Goal: Information Seeking & Learning: Learn about a topic

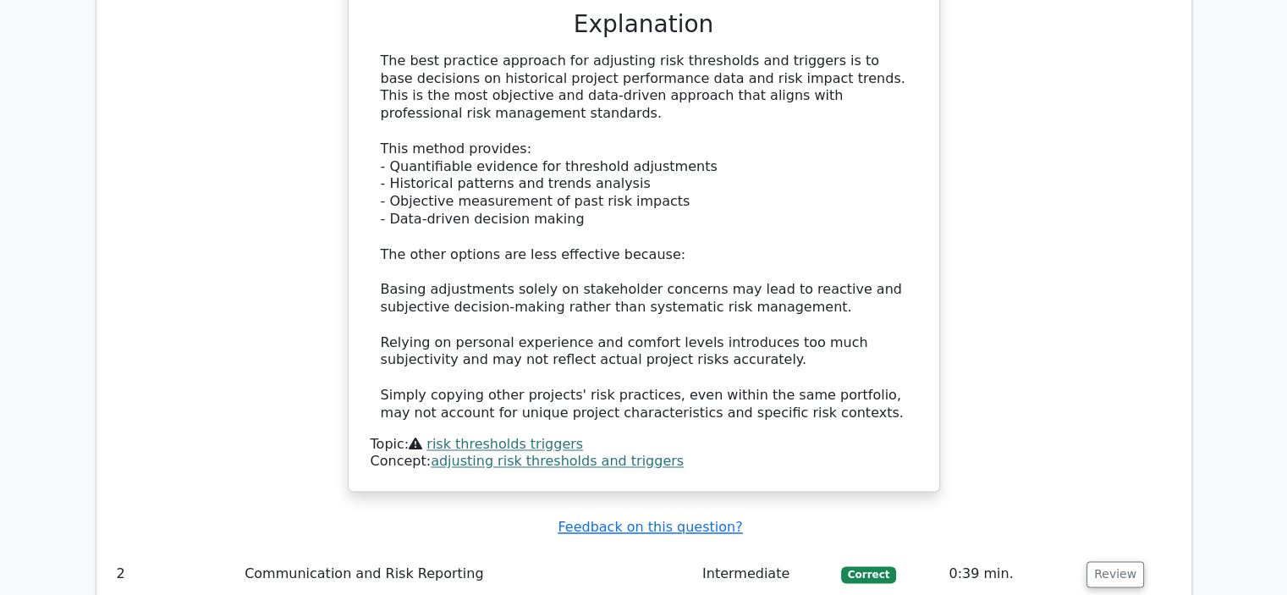
scroll to position [2961, 0]
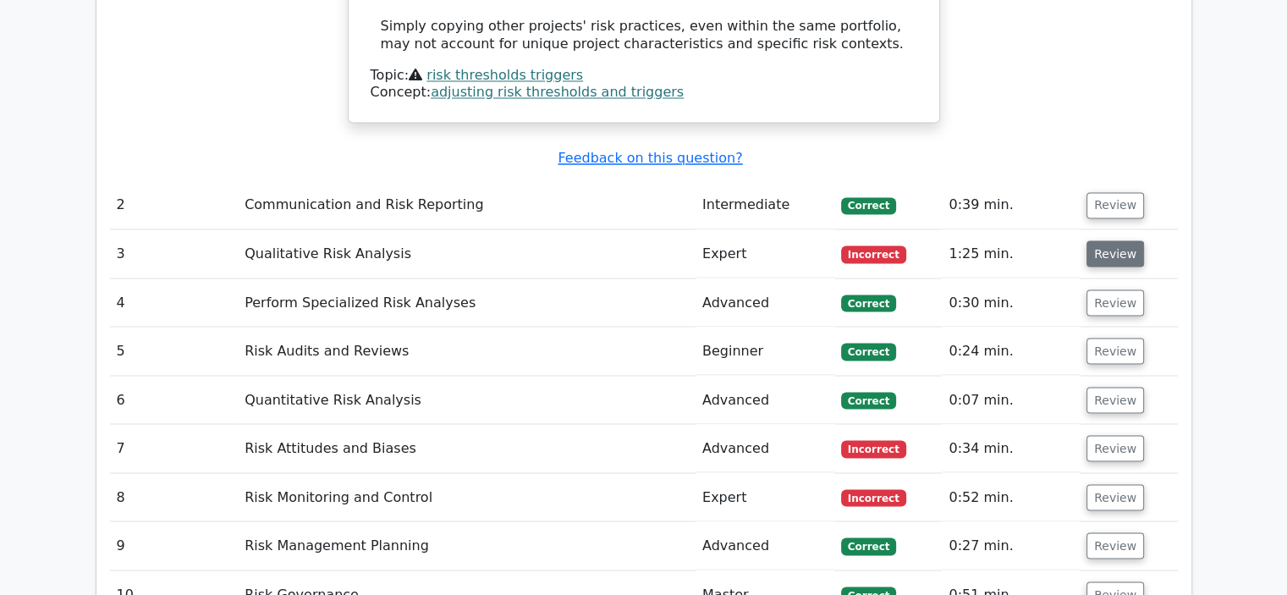
click at [1121, 240] on button "Review" at bounding box center [1115, 253] width 58 height 26
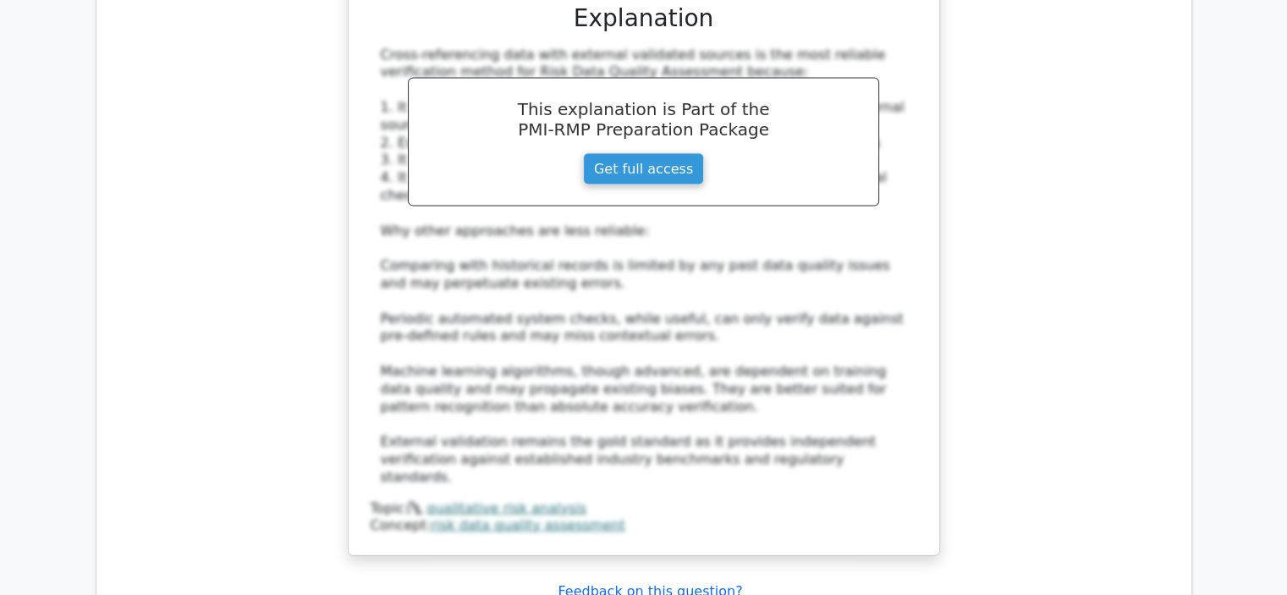
scroll to position [3891, 0]
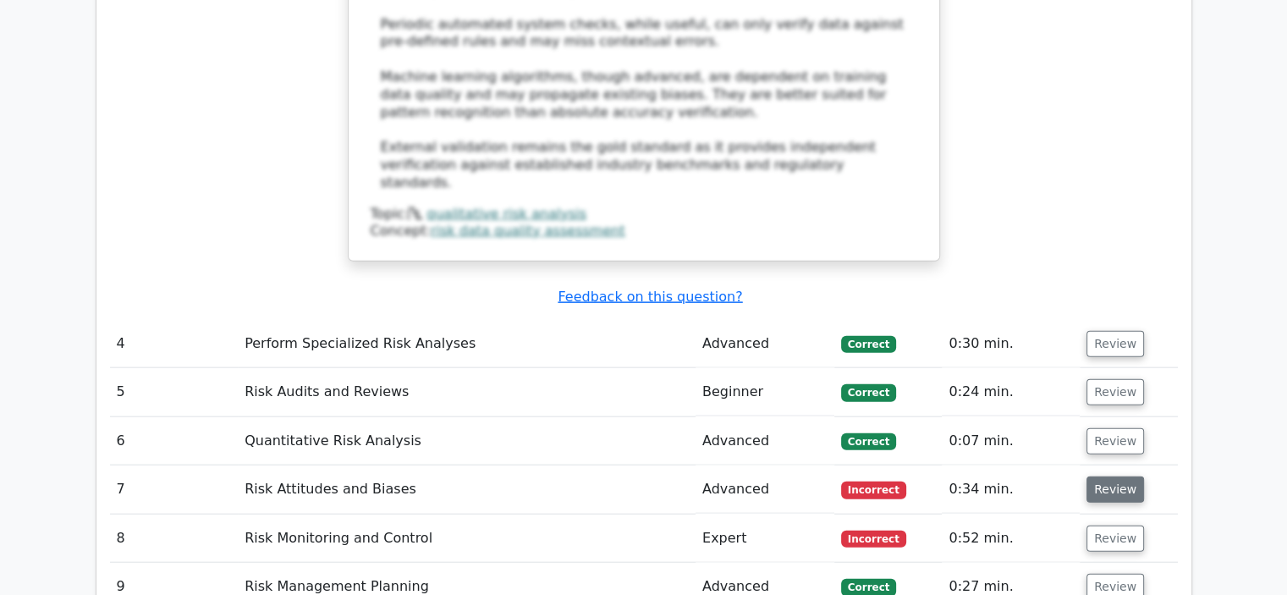
click at [1102, 476] on button "Review" at bounding box center [1115, 489] width 58 height 26
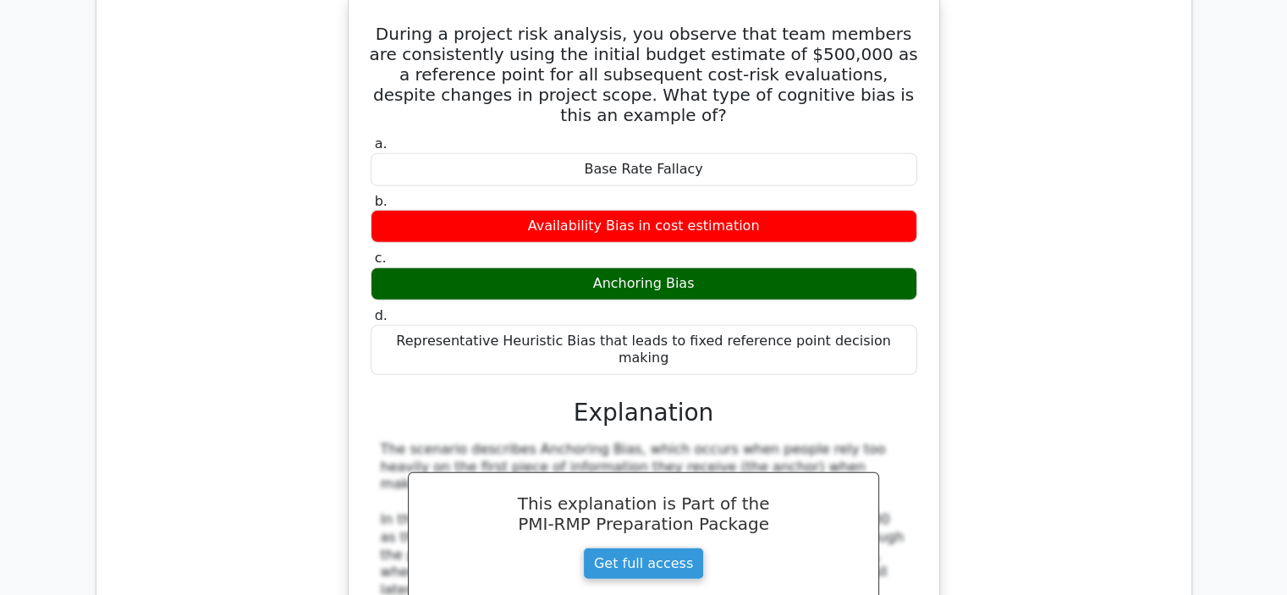
scroll to position [4652, 0]
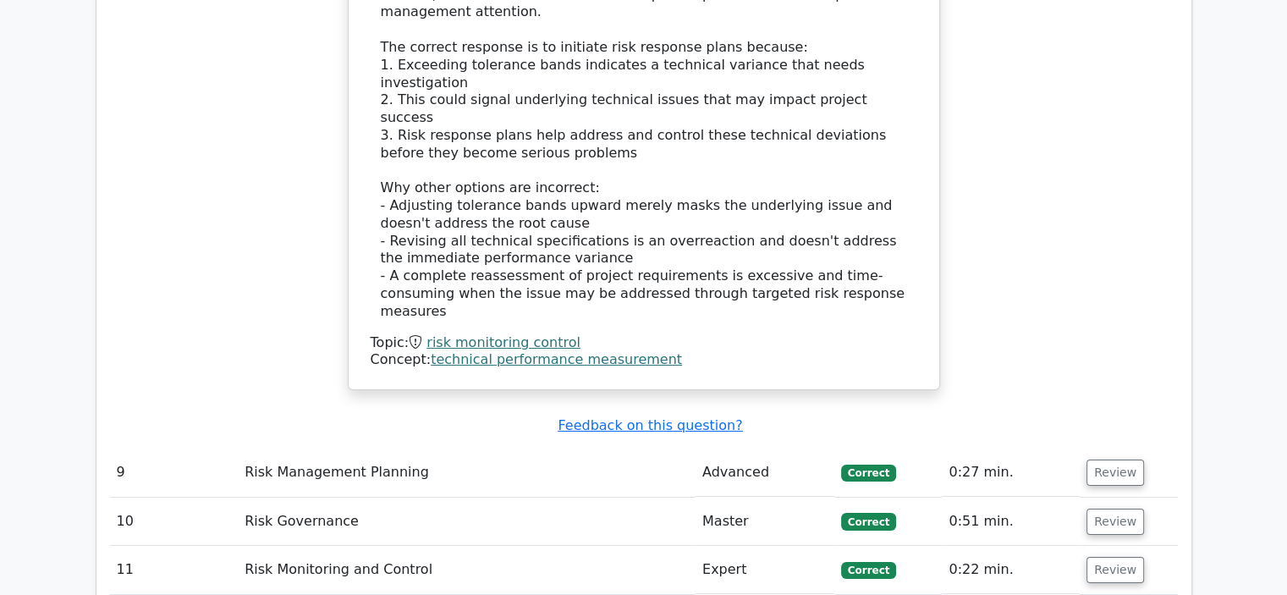
scroll to position [6090, 0]
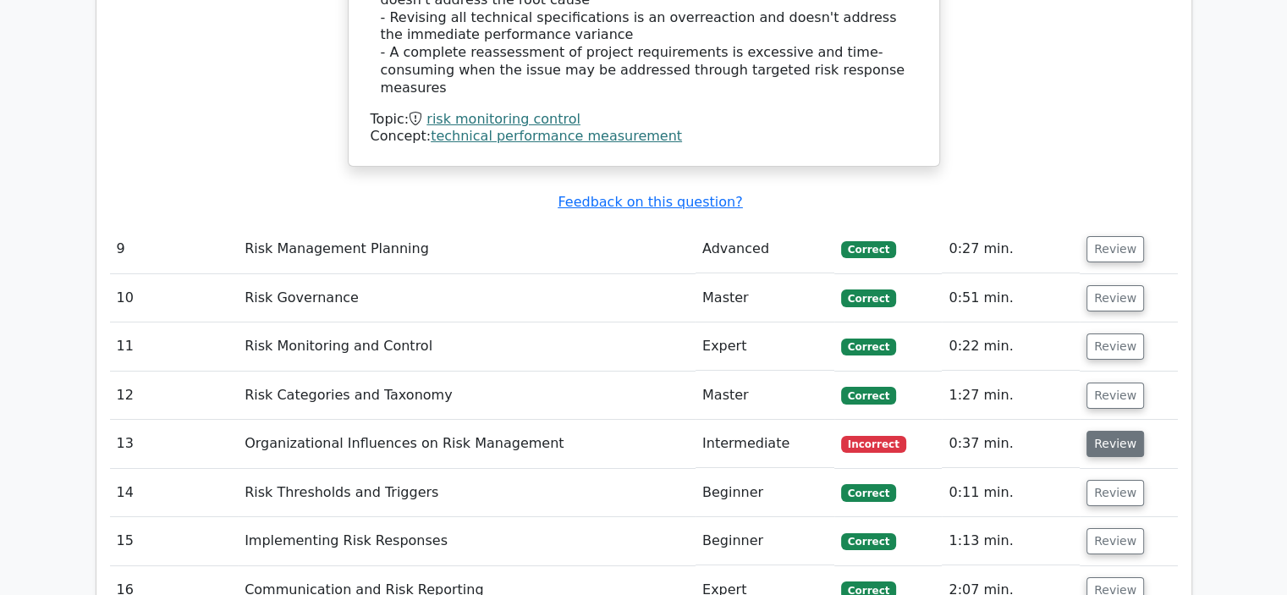
click at [1120, 431] on button "Review" at bounding box center [1115, 444] width 58 height 26
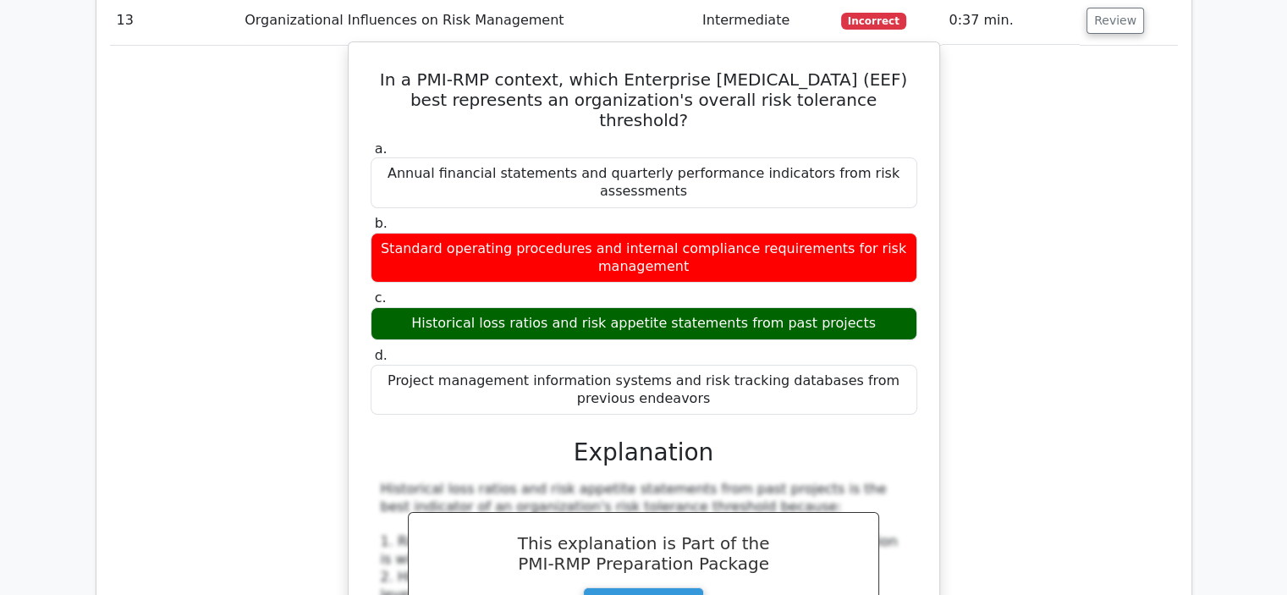
scroll to position [6852, 0]
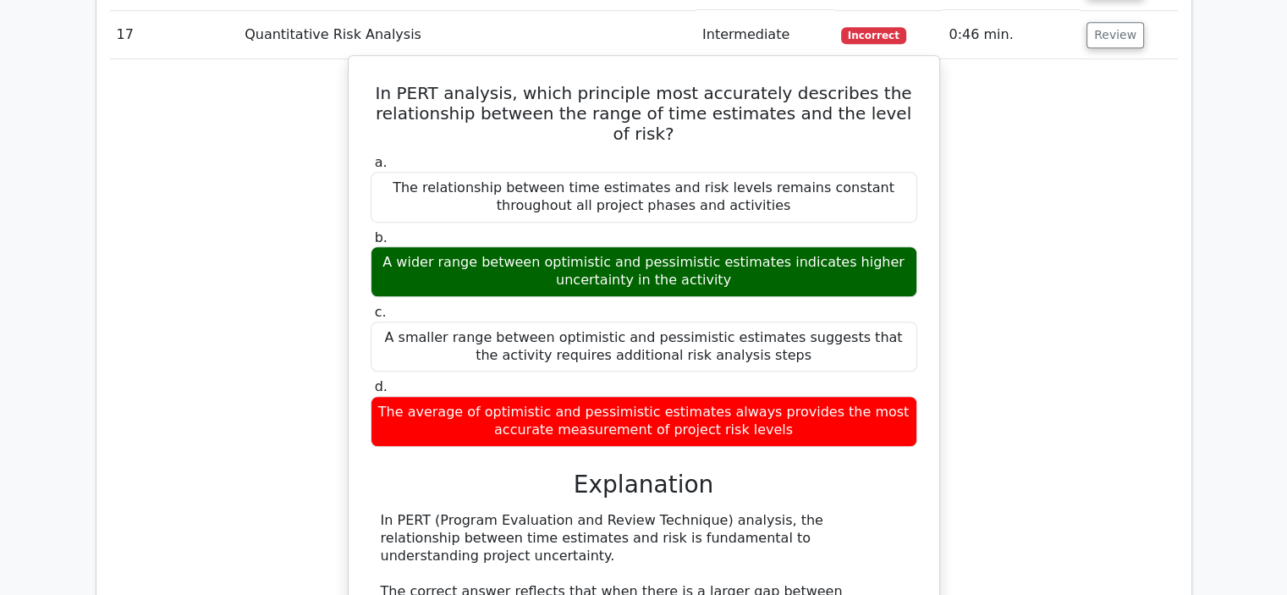
scroll to position [7951, 0]
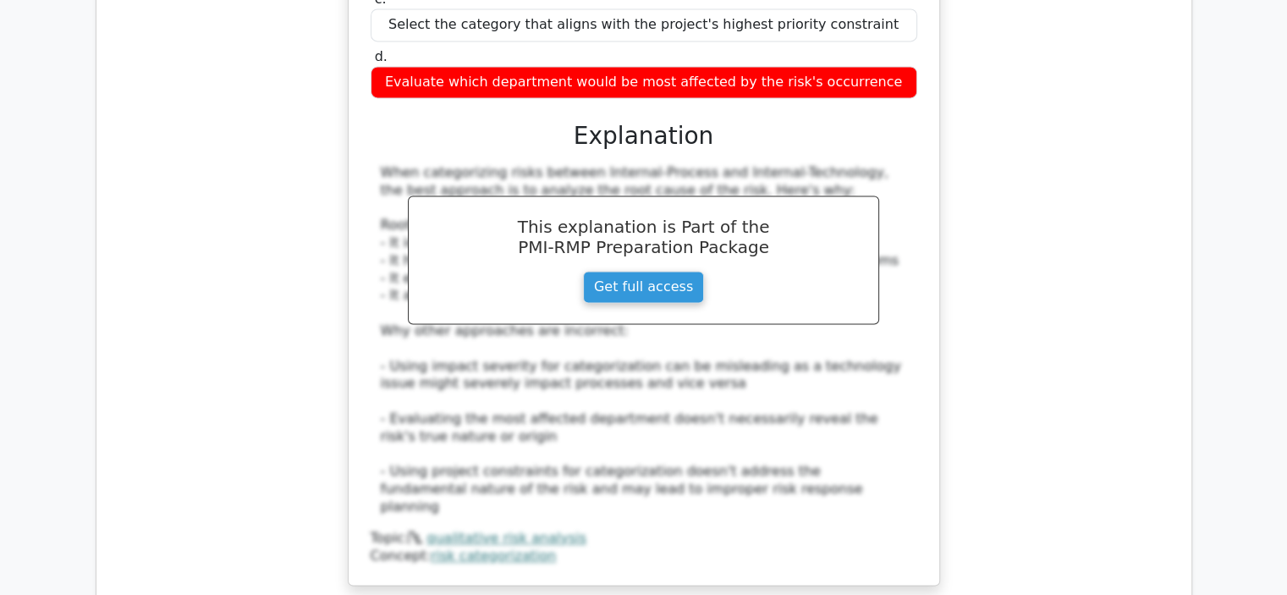
scroll to position [9135, 0]
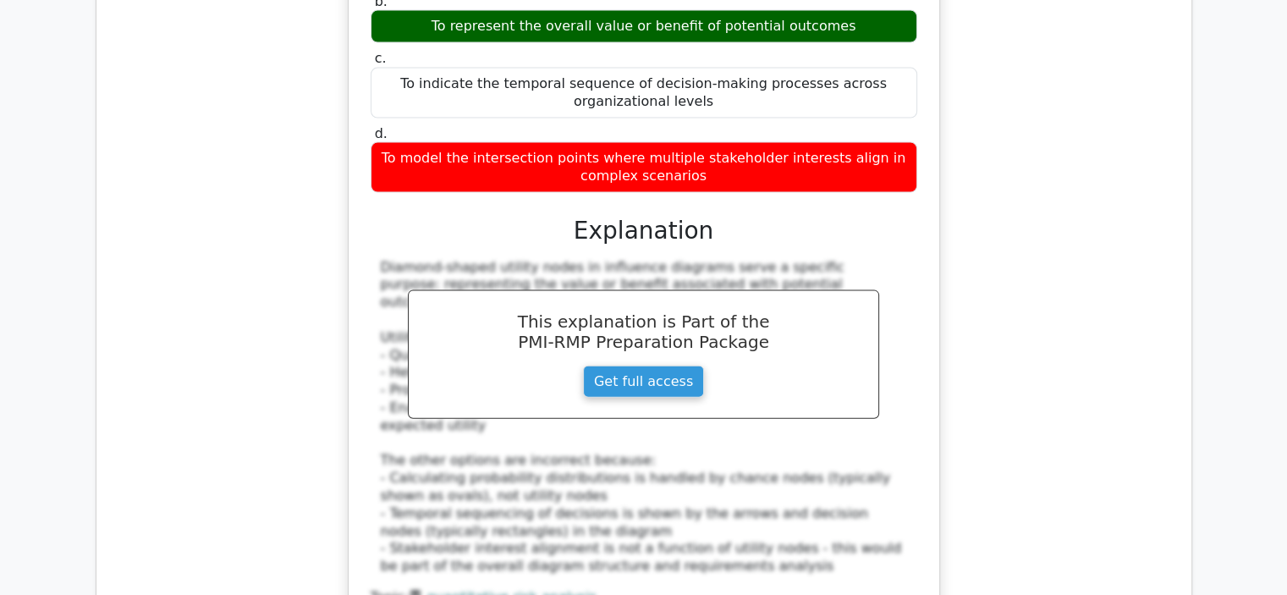
scroll to position [10150, 0]
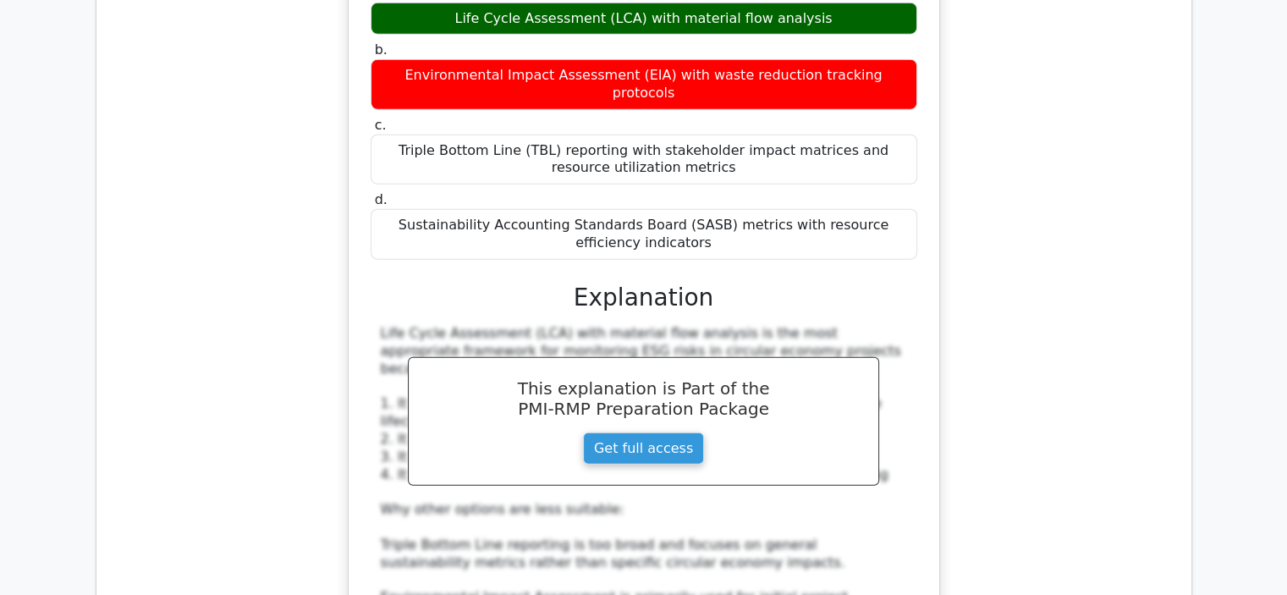
scroll to position [10996, 0]
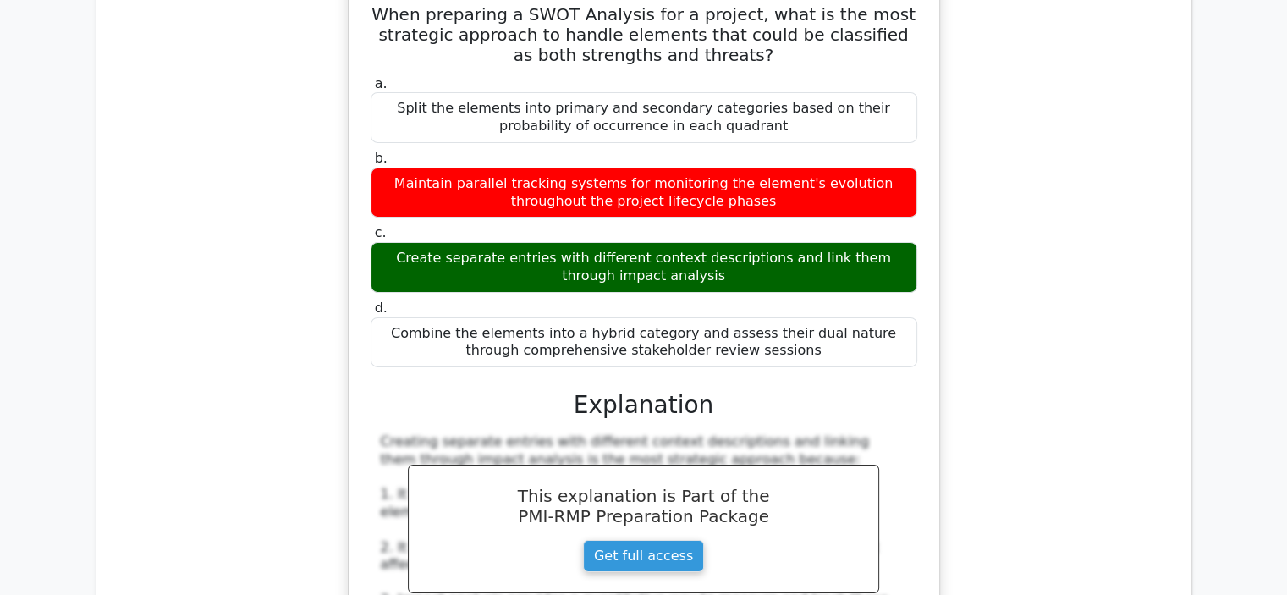
scroll to position [12180, 0]
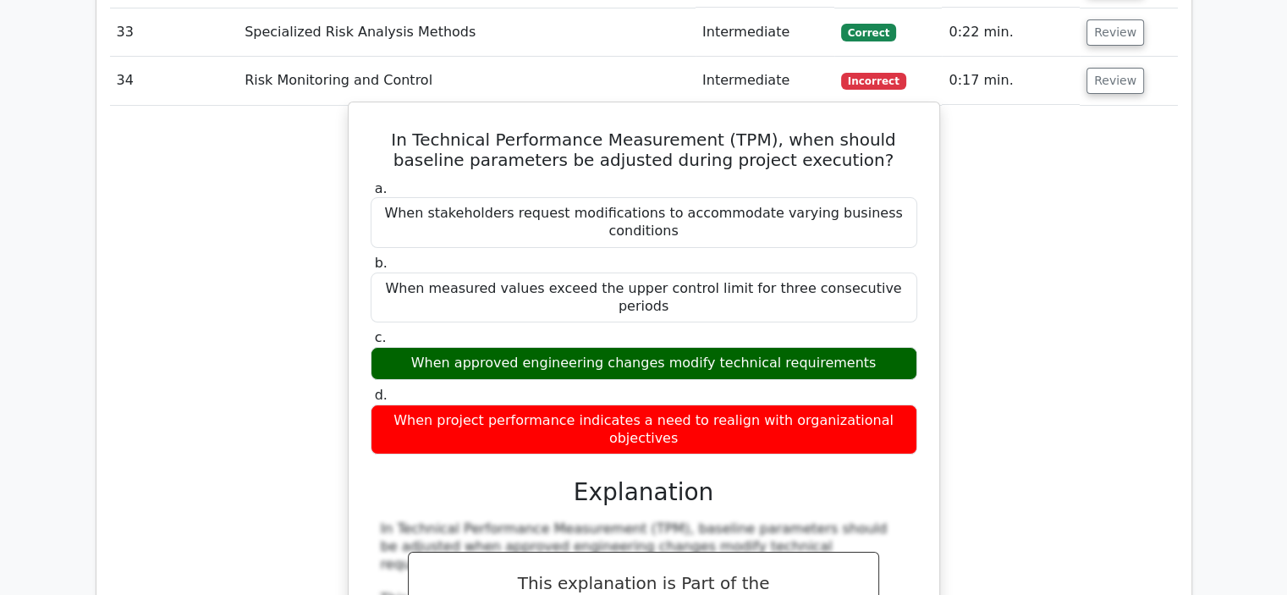
scroll to position [13111, 0]
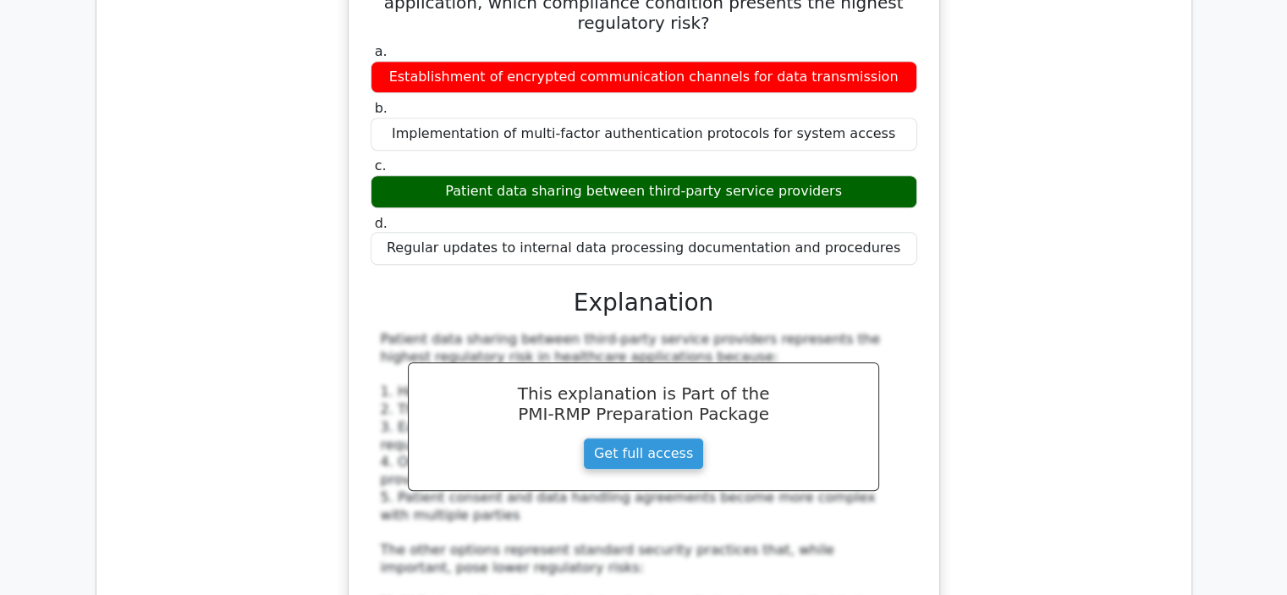
scroll to position [14295, 0]
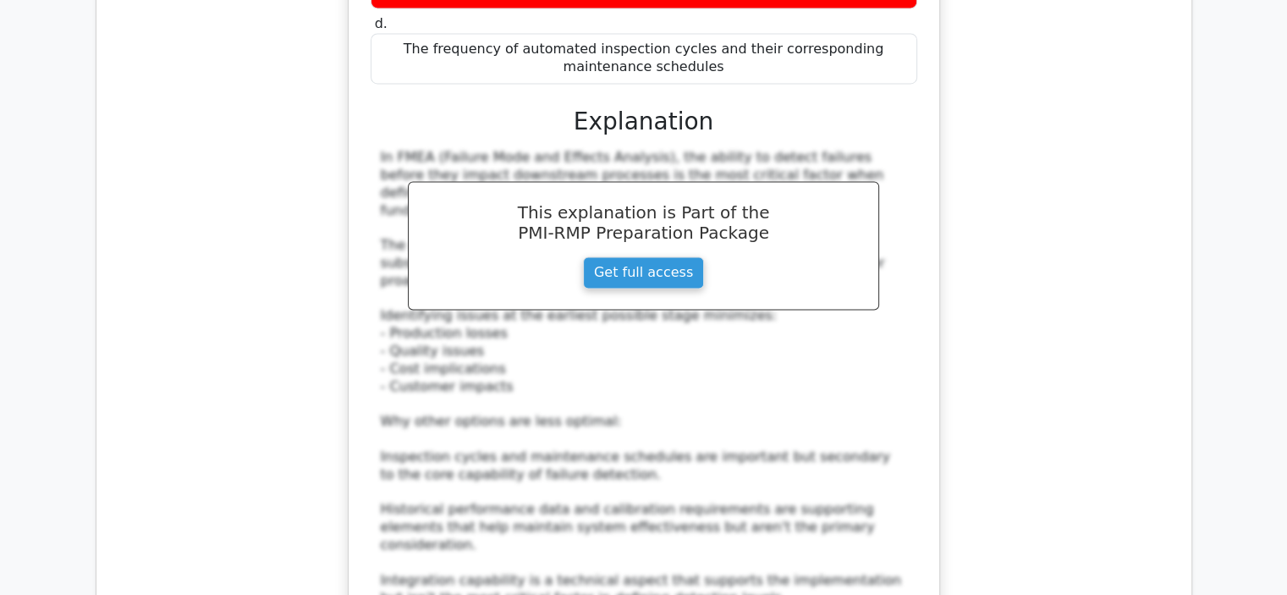
scroll to position [15564, 0]
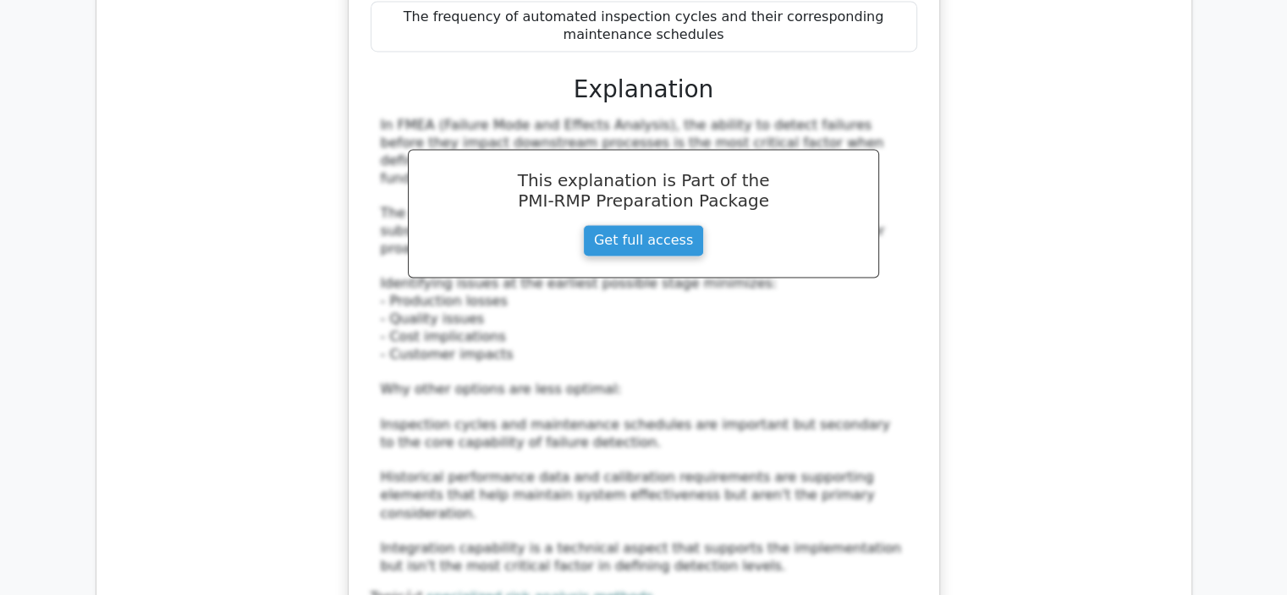
drag, startPoint x: 917, startPoint y: 310, endPoint x: 321, endPoint y: 286, distance: 596.0
copy h5 "In a Bayesian Network for project risk analysis, what technique is most effecti…"
drag, startPoint x: 832, startPoint y: 547, endPoint x: 433, endPoint y: 568, distance: 399.8
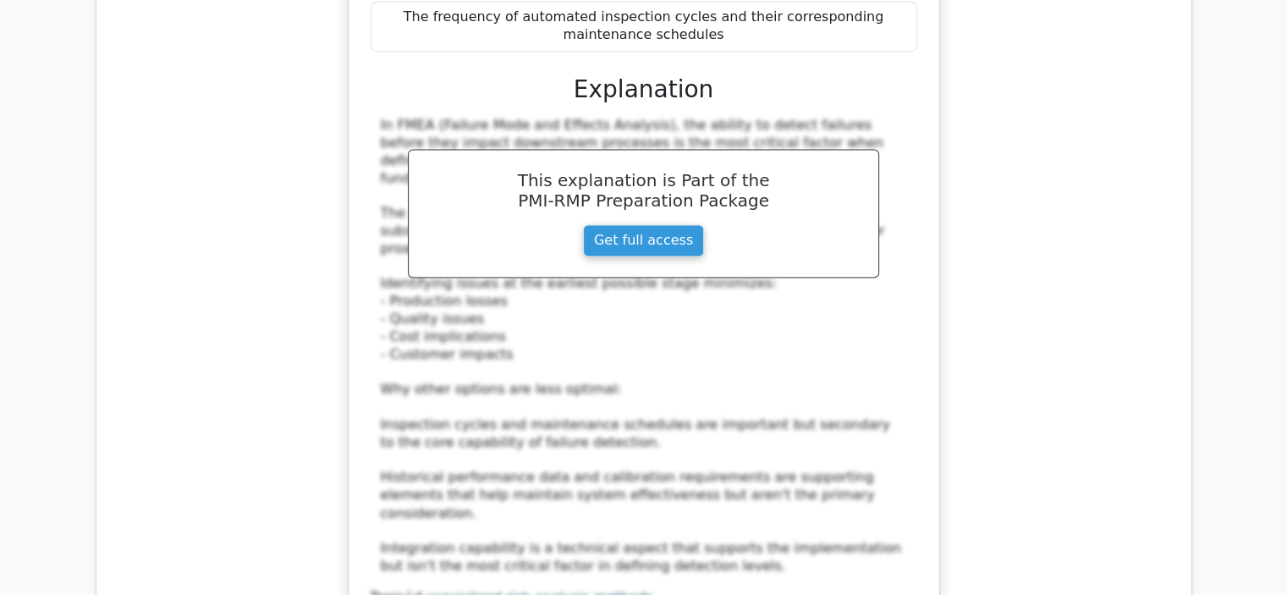
copy div "Virtual evidence incorporation through likelihood ratios"
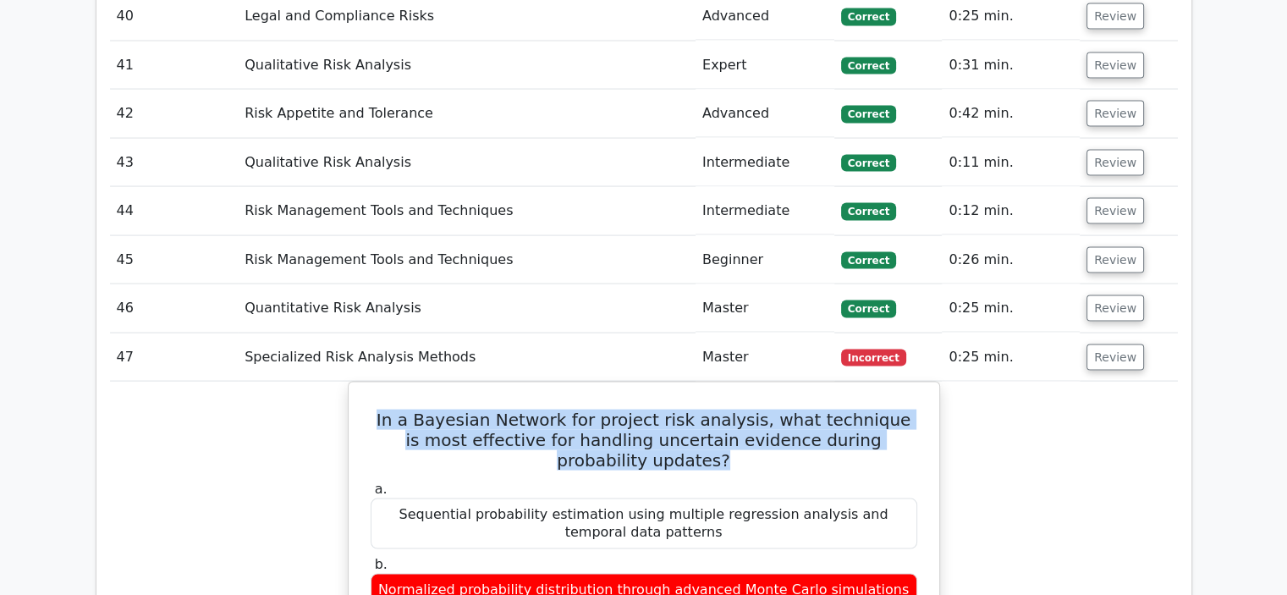
scroll to position [16494, 0]
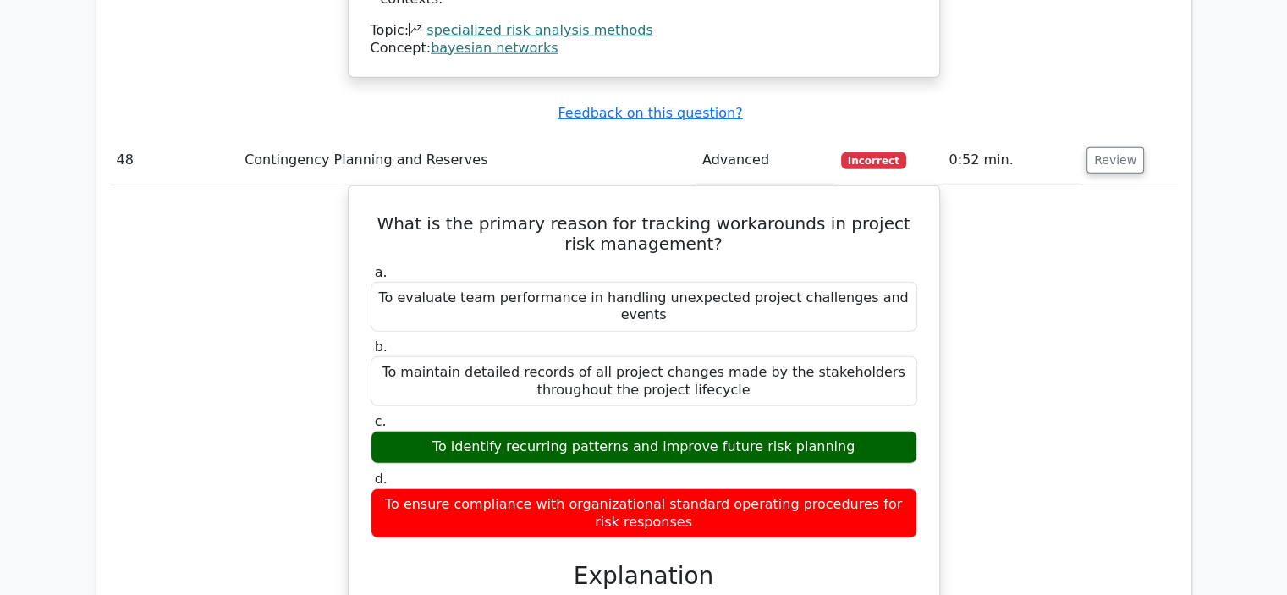
scroll to position [17425, 0]
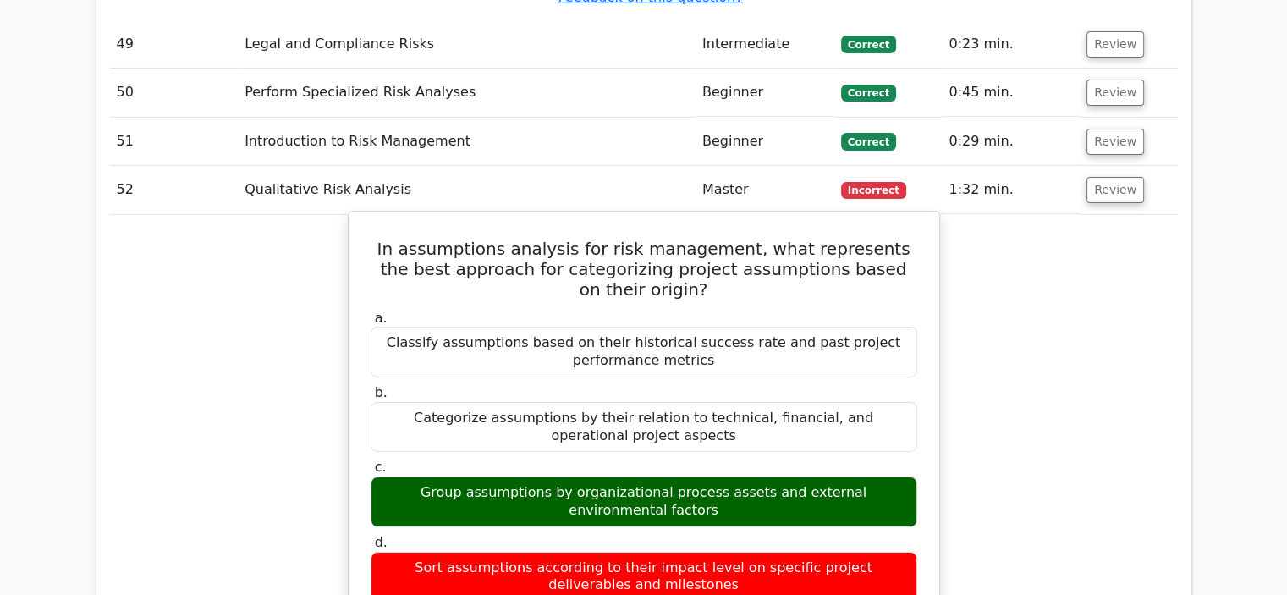
scroll to position [18694, 0]
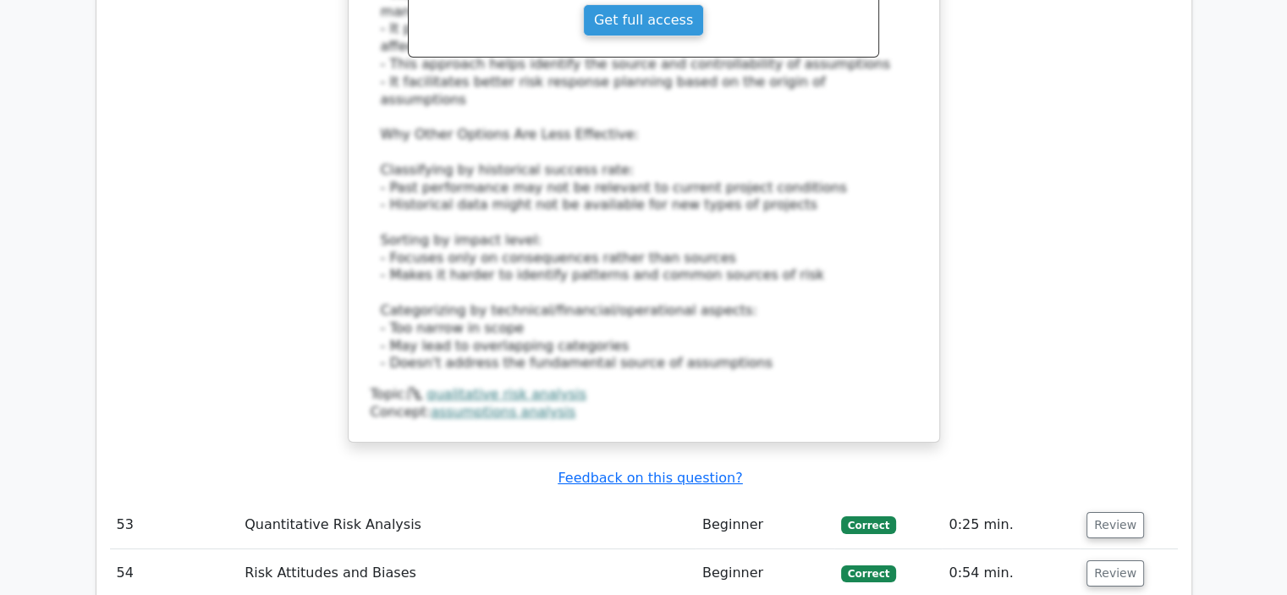
scroll to position [19286, 0]
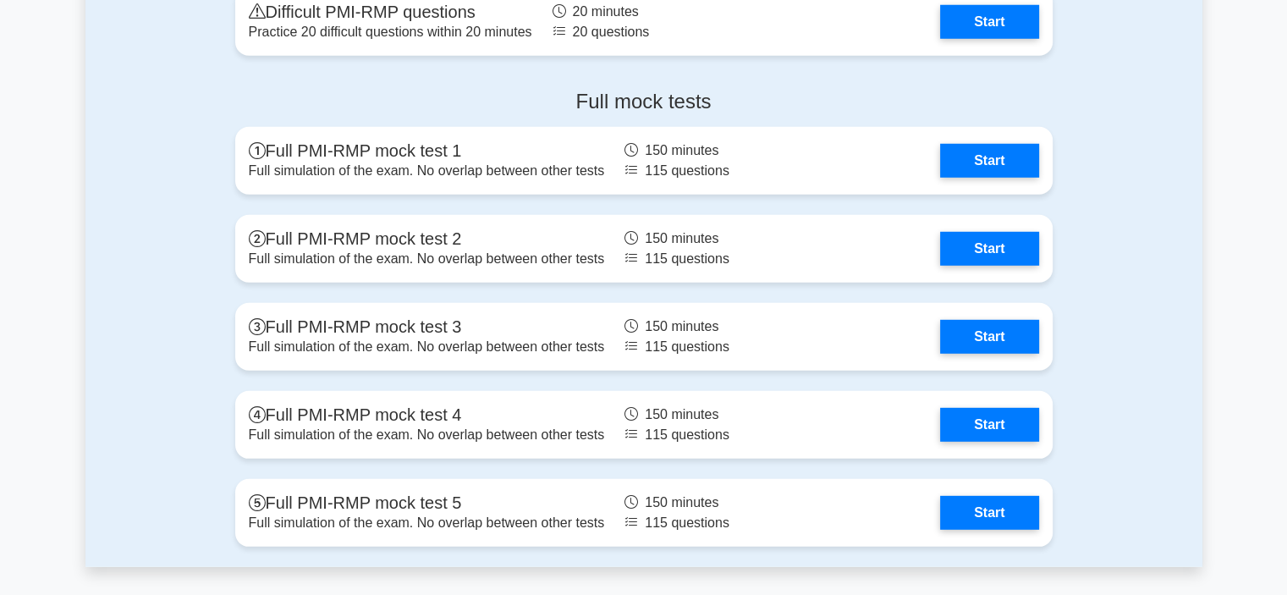
scroll to position [4821, 0]
